Goal: Browse casually

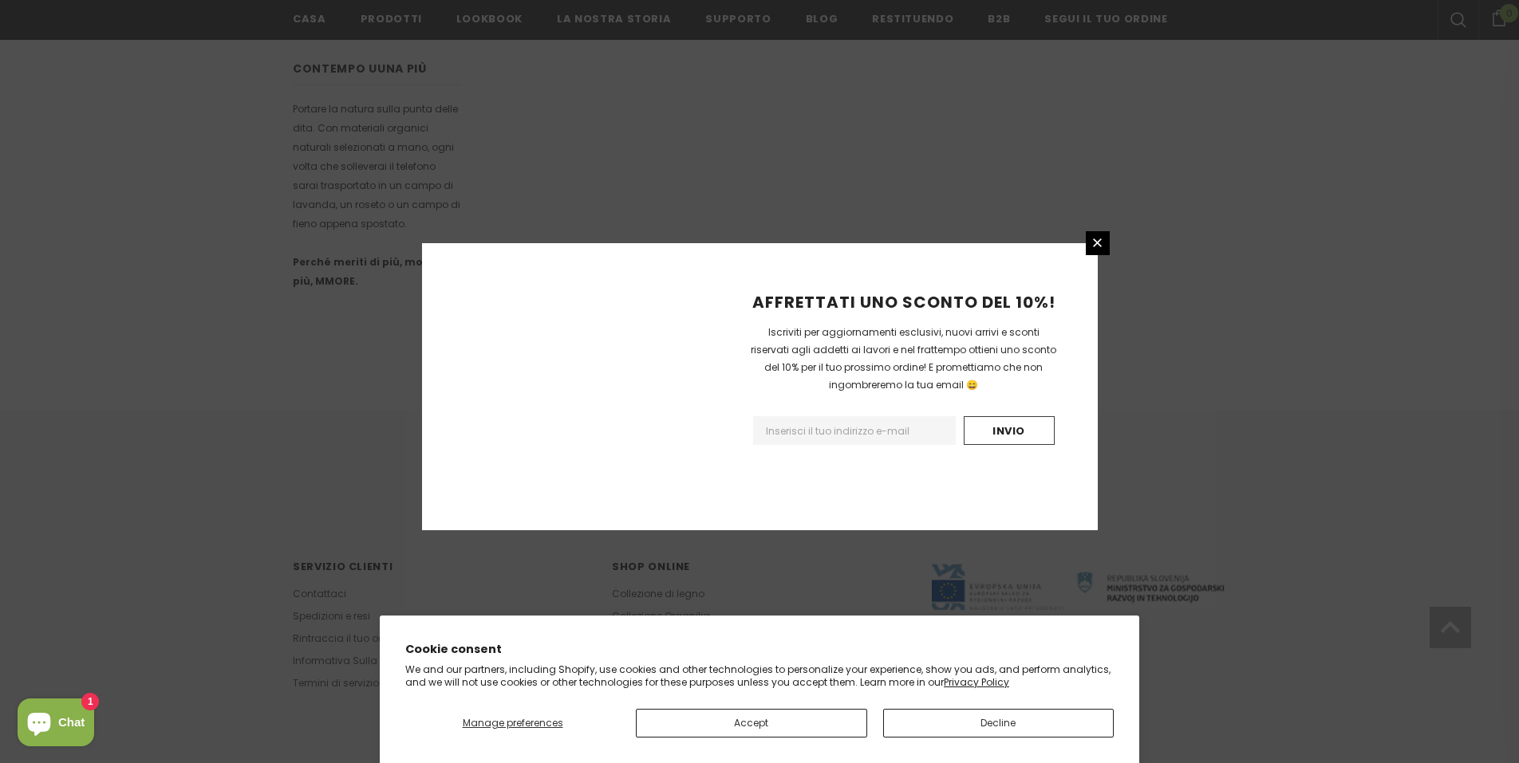
scroll to position [872, 0]
